Goal: Information Seeking & Learning: Check status

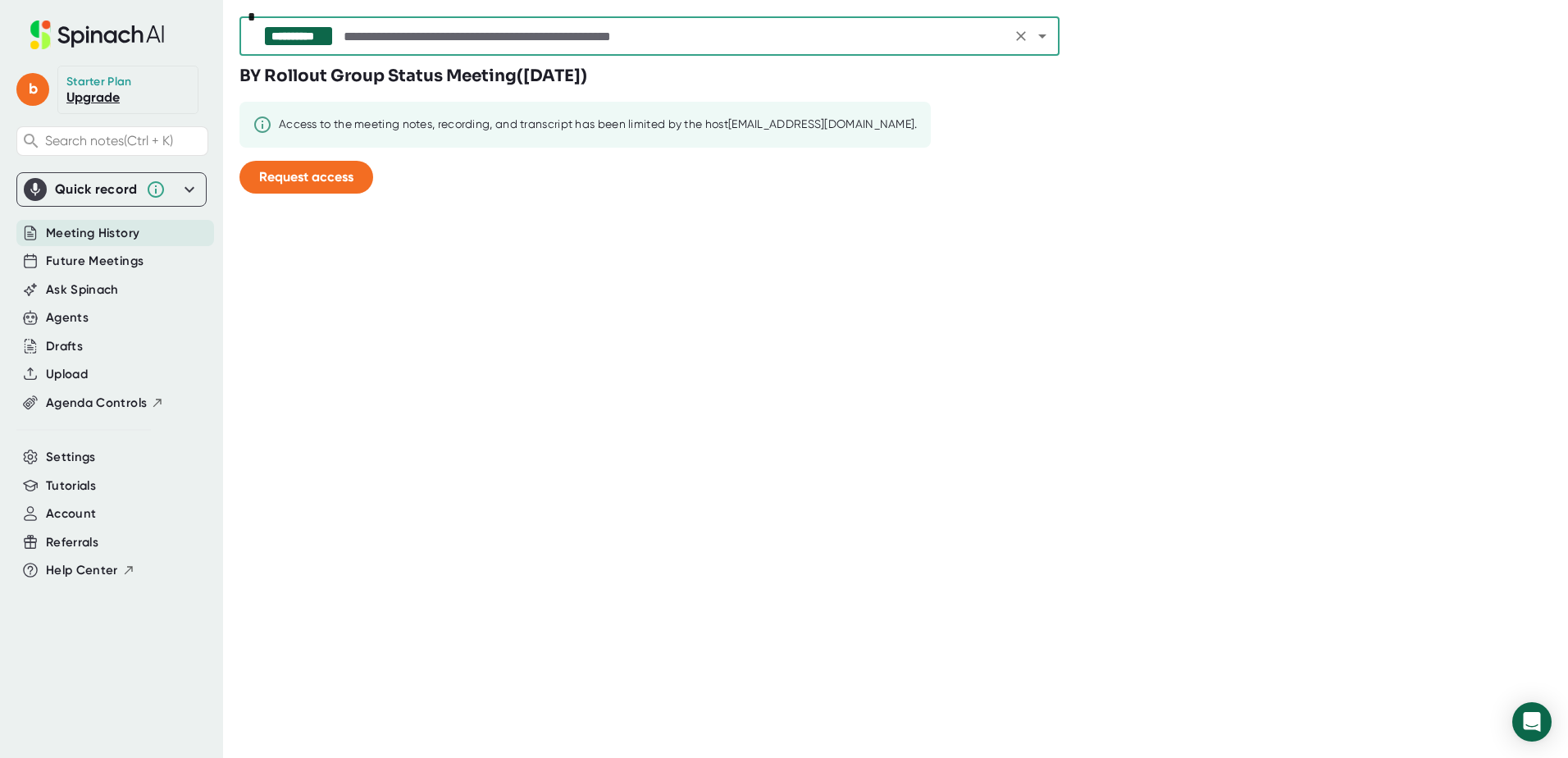
click at [91, 237] on span "Meeting History" at bounding box center [92, 234] width 93 height 19
click at [97, 264] on span "Future Meetings" at bounding box center [95, 261] width 98 height 19
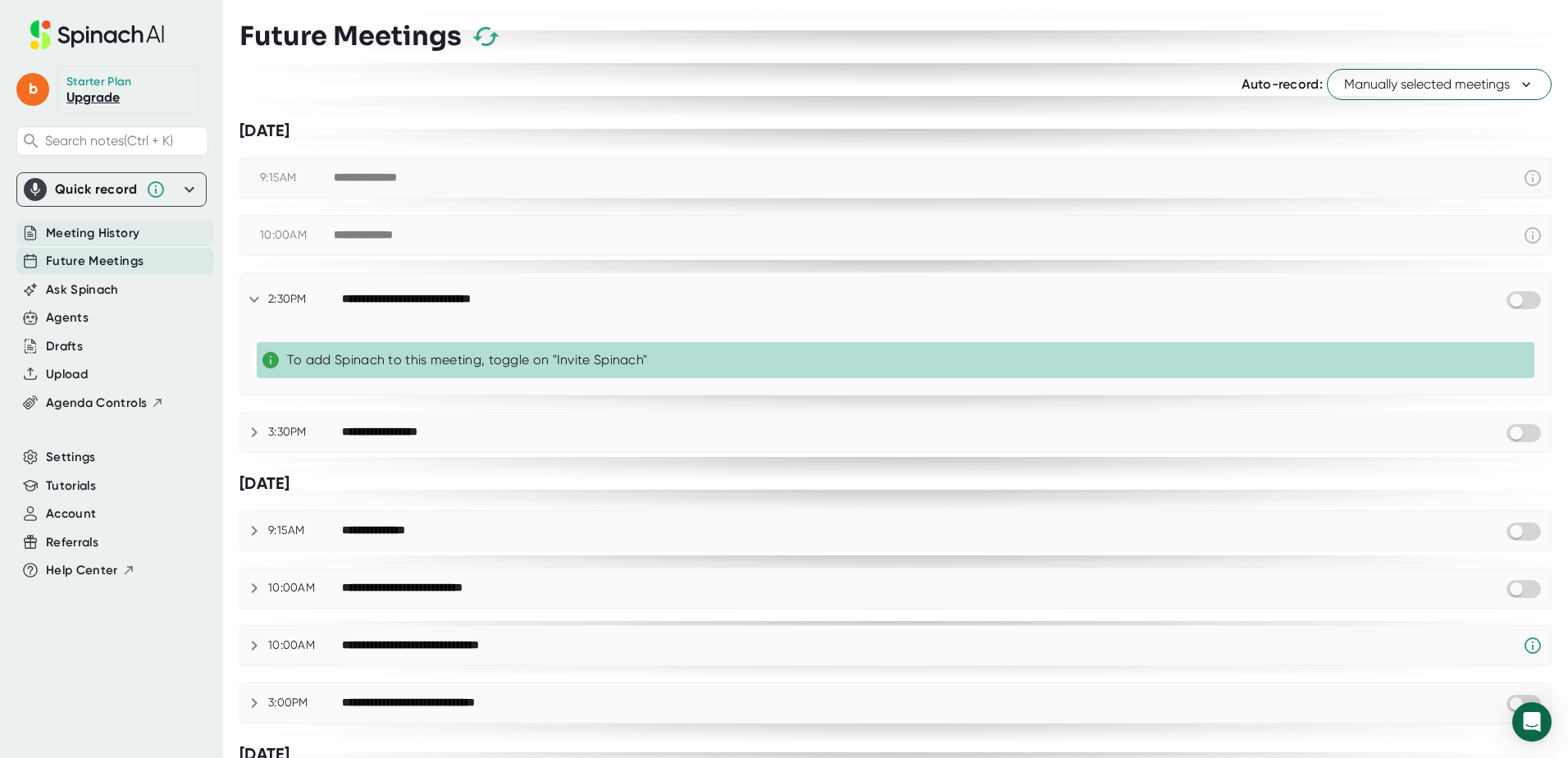
click at [108, 230] on span "Meeting History" at bounding box center [92, 234] width 93 height 19
